Goal: Entertainment & Leisure: Consume media (video, audio)

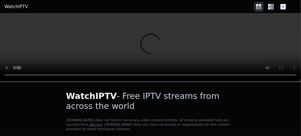
scroll to position [56, 0]
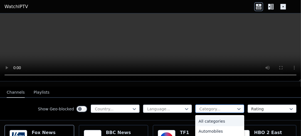
click at [205, 106] on div at bounding box center [217, 109] width 37 height 6
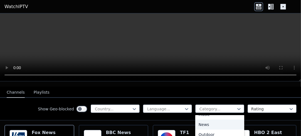
scroll to position [139, 0]
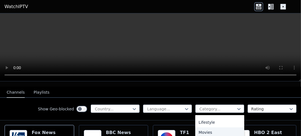
click at [205, 127] on div "Movies" at bounding box center [219, 132] width 49 height 10
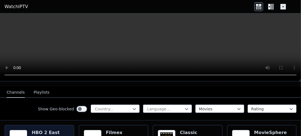
click at [23, 129] on img at bounding box center [18, 138] width 18 height 18
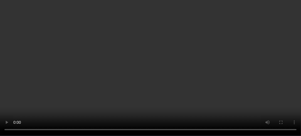
scroll to position [56, 0]
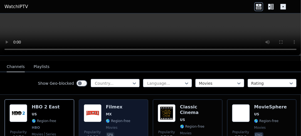
click at [107, 112] on span "MX" at bounding box center [109, 114] width 6 height 4
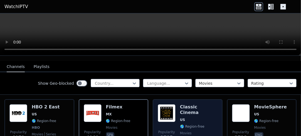
click at [188, 117] on span "US" at bounding box center [199, 119] width 38 height 4
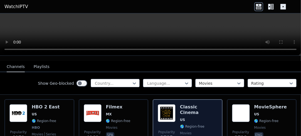
click at [188, 117] on span "US" at bounding box center [199, 119] width 38 height 4
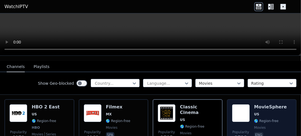
click at [274, 112] on span "US" at bounding box center [270, 114] width 33 height 4
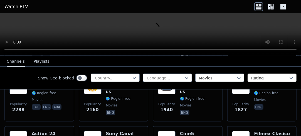
scroll to position [111, 0]
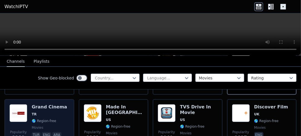
click at [33, 112] on span "TR" at bounding box center [34, 114] width 5 height 4
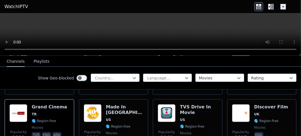
click at [274, 56] on nav "Channels Playlists" at bounding box center [150, 61] width 301 height 11
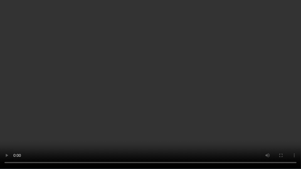
drag, startPoint x: 156, startPoint y: 136, endPoint x: 247, endPoint y: 128, distance: 91.8
click at [247, 128] on video at bounding box center [150, 84] width 301 height 169
click at [268, 132] on video at bounding box center [150, 84] width 301 height 169
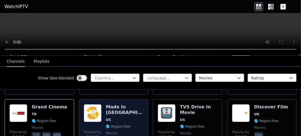
click at [111, 108] on h6 "Made In [GEOGRAPHIC_DATA]" at bounding box center [125, 109] width 38 height 11
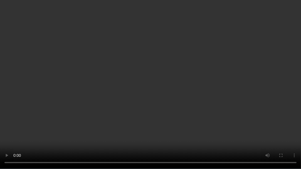
click at [184, 123] on video at bounding box center [150, 84] width 301 height 169
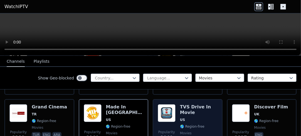
click at [186, 117] on span "US" at bounding box center [199, 119] width 38 height 4
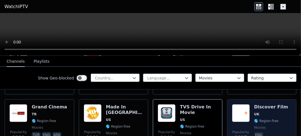
click at [259, 118] on span "🌎 Region-free" at bounding box center [266, 120] width 24 height 4
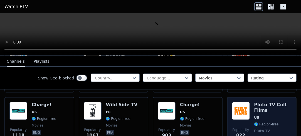
scroll to position [194, 0]
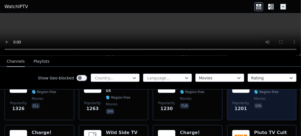
click at [254, 103] on p "spa" at bounding box center [258, 106] width 8 height 6
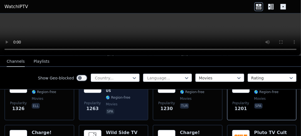
scroll to position [167, 0]
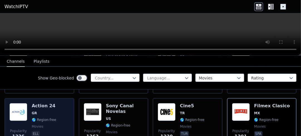
click at [40, 103] on div "Action 24 GR 🌎 Region-free movies ell" at bounding box center [44, 123] width 24 height 40
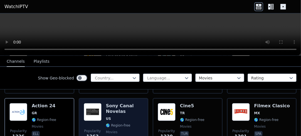
click at [96, 103] on img at bounding box center [93, 112] width 18 height 18
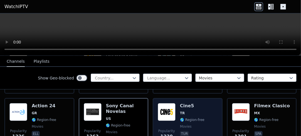
click at [186, 111] on span "TR" at bounding box center [192, 113] width 24 height 4
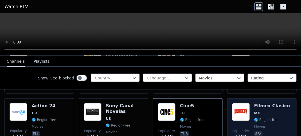
click at [264, 110] on div "Filmex Clasico MX 🌎 Region-free movies spa" at bounding box center [272, 123] width 36 height 40
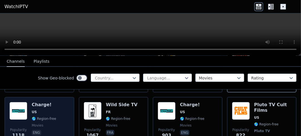
click at [36, 102] on h6 "Charge!" at bounding box center [44, 105] width 24 height 6
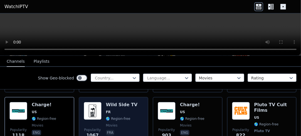
click at [108, 103] on div "Wild Side TV FR 🌎 Region-free movies fra" at bounding box center [122, 125] width 32 height 47
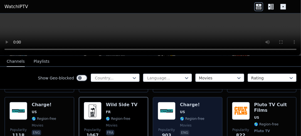
click at [183, 109] on span "US" at bounding box center [192, 111] width 24 height 4
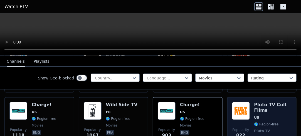
click at [260, 104] on h6 "Pluto TV Cult Films" at bounding box center [273, 107] width 38 height 11
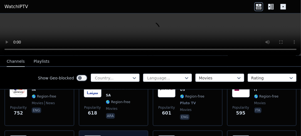
scroll to position [333, 0]
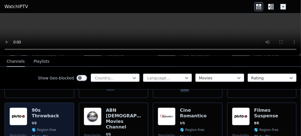
click at [19, 112] on img at bounding box center [18, 116] width 18 height 18
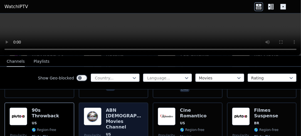
click at [96, 112] on img at bounding box center [93, 116] width 18 height 18
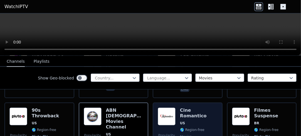
click at [171, 107] on img at bounding box center [167, 116] width 18 height 18
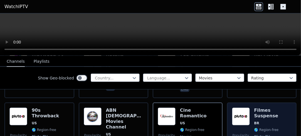
click at [258, 121] on span "BR" at bounding box center [273, 123] width 38 height 4
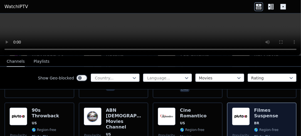
click at [258, 121] on span "BR" at bounding box center [273, 123] width 38 height 4
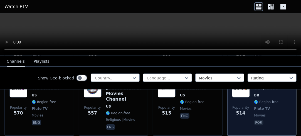
scroll to position [389, 0]
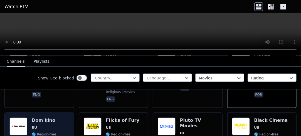
click at [37, 125] on span "RU" at bounding box center [44, 127] width 24 height 4
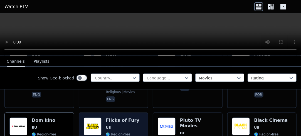
click at [108, 125] on span "US" at bounding box center [108, 127] width 5 height 4
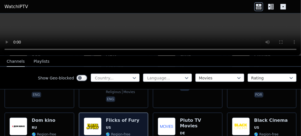
click at [112, 125] on span "US" at bounding box center [122, 127] width 33 height 4
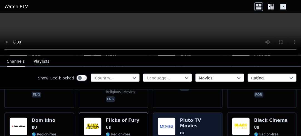
click at [184, 131] on span "DE" at bounding box center [199, 133] width 38 height 4
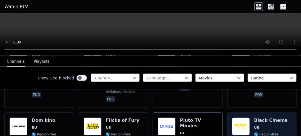
click at [259, 125] on span "US" at bounding box center [271, 127] width 34 height 4
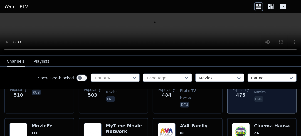
scroll to position [472, 0]
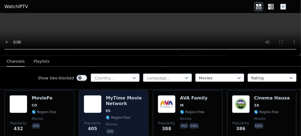
click at [109, 115] on span "🌎 Region-free" at bounding box center [118, 117] width 24 height 4
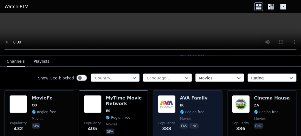
click at [180, 116] on span "movies" at bounding box center [186, 118] width 12 height 4
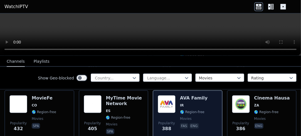
click at [180, 116] on span "movies" at bounding box center [186, 118] width 12 height 4
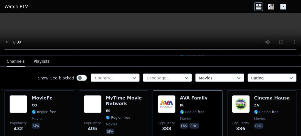
click at [219, 31] on video at bounding box center [150, 34] width 301 height 42
click at [92, 44] on video at bounding box center [150, 34] width 301 height 42
click at [242, 32] on video at bounding box center [150, 34] width 301 height 42
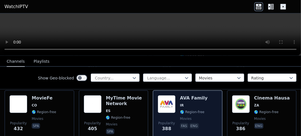
click at [180, 123] on p "fas" at bounding box center [184, 126] width 8 height 6
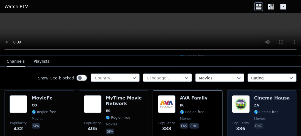
click at [249, 95] on div "Popularity 386 Cinema Hausa ZA 🌎 Region-free movies eng" at bounding box center [262, 115] width 60 height 40
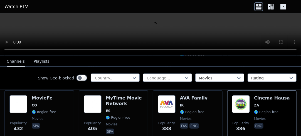
scroll to position [500, 0]
